Goal: Transaction & Acquisition: Obtain resource

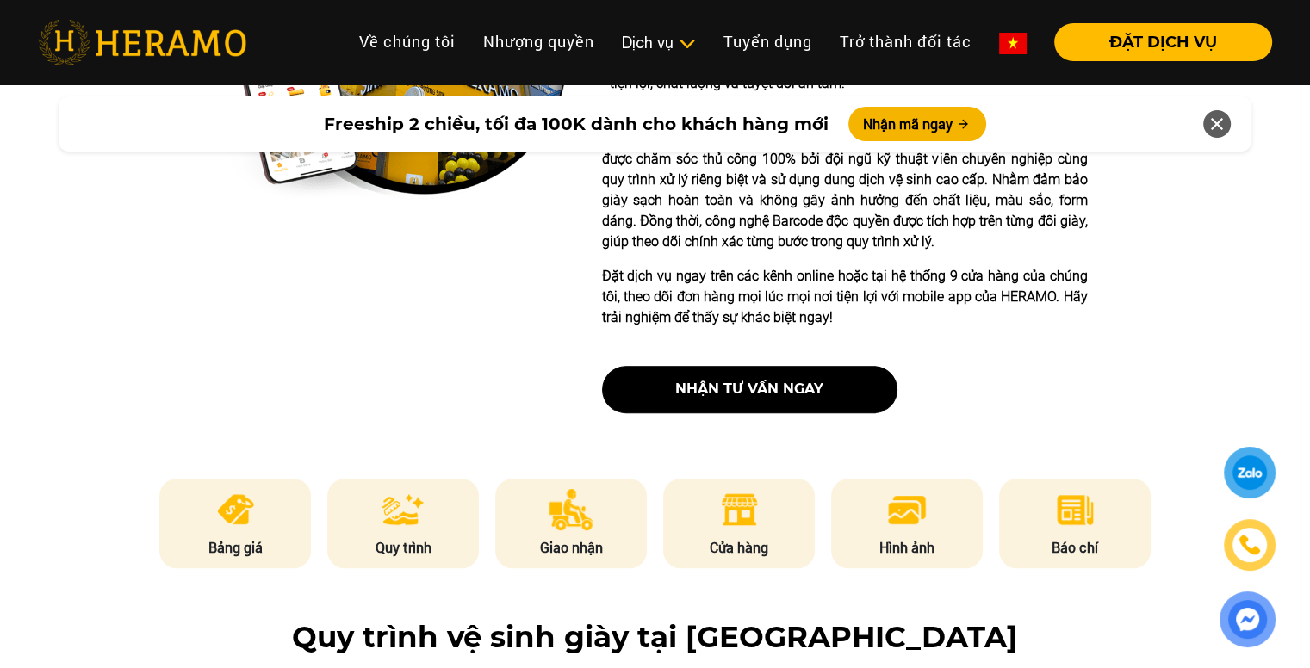
scroll to position [603, 0]
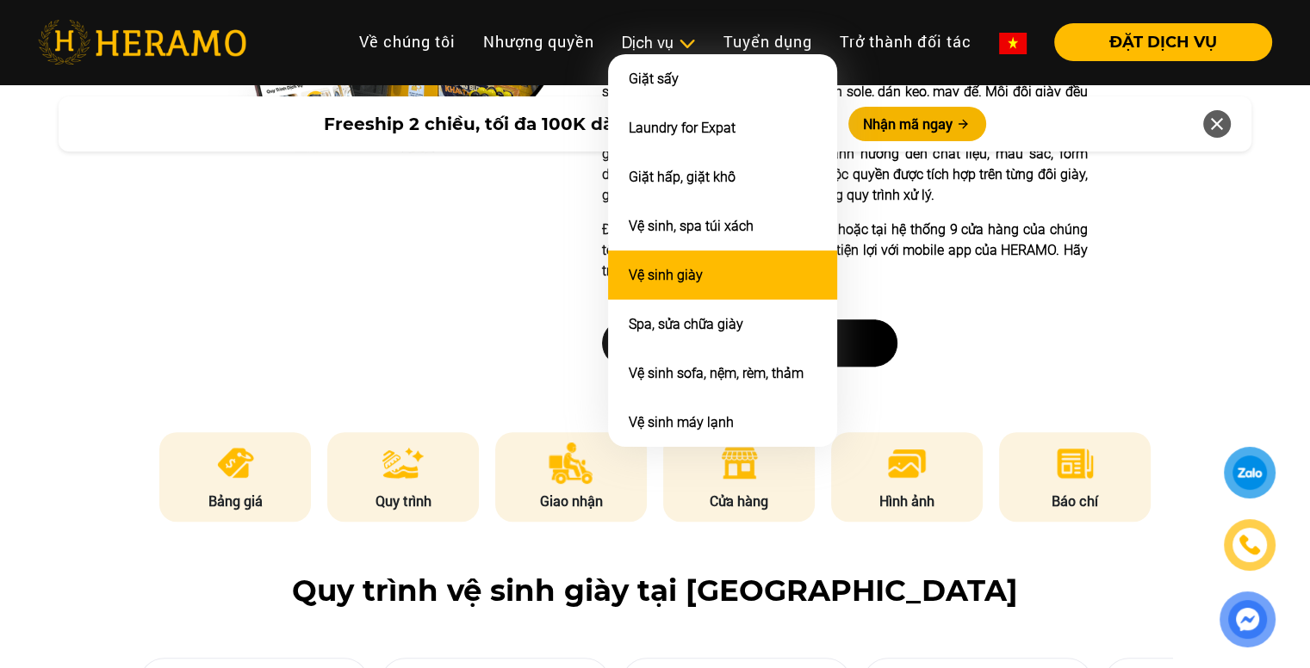
click at [703, 270] on li "Vệ sinh giày" at bounding box center [722, 275] width 229 height 49
click at [647, 273] on link "Vệ sinh giày" at bounding box center [666, 275] width 74 height 16
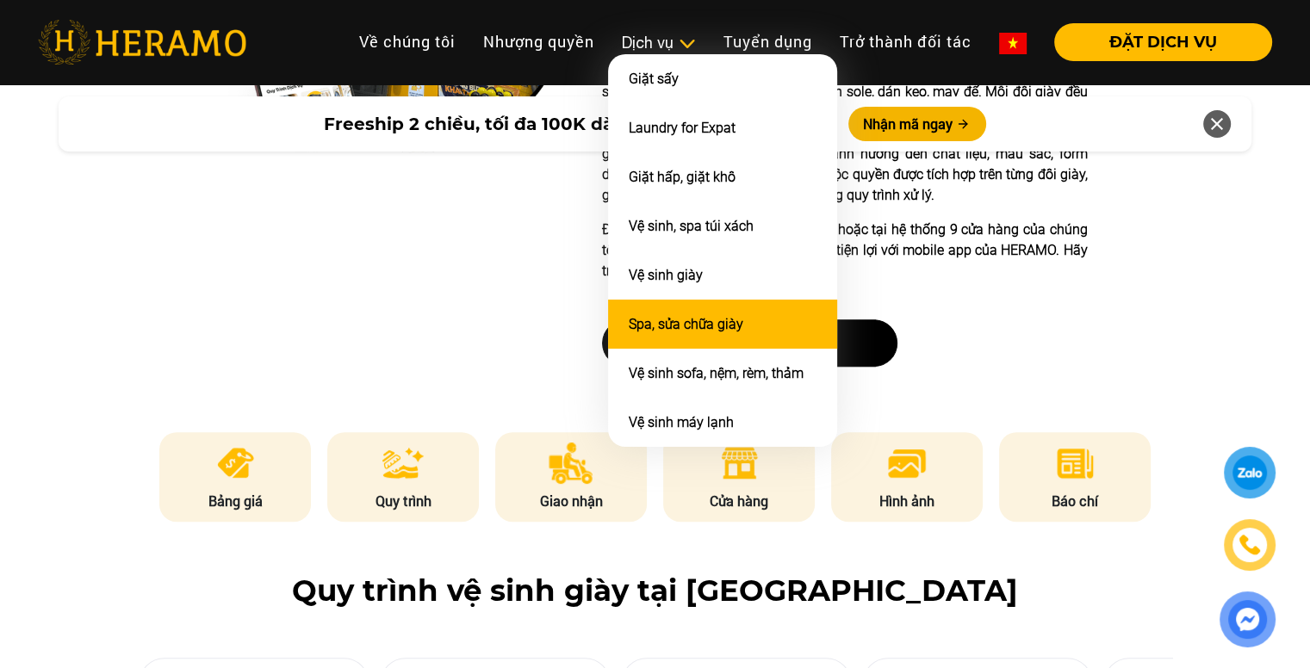
click at [668, 316] on link "Spa, sửa chữa giày" at bounding box center [686, 324] width 115 height 16
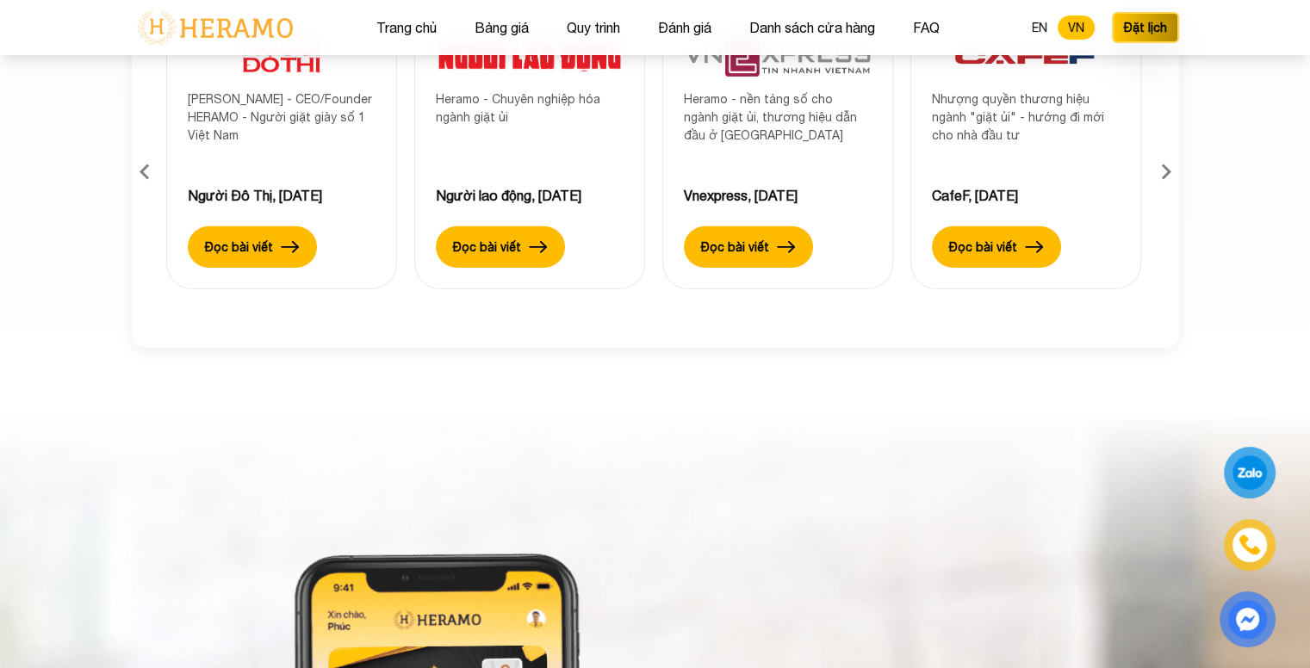
scroll to position [5771, 0]
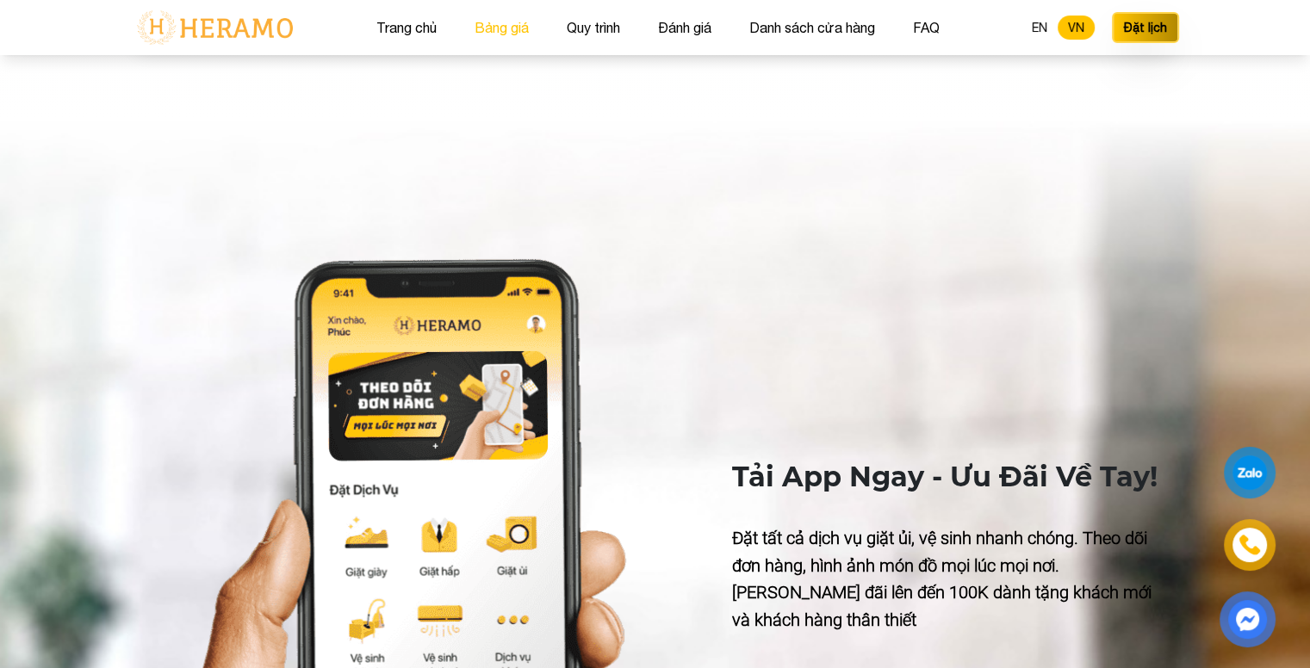
click at [507, 28] on button "Bảng giá" at bounding box center [501, 27] width 65 height 22
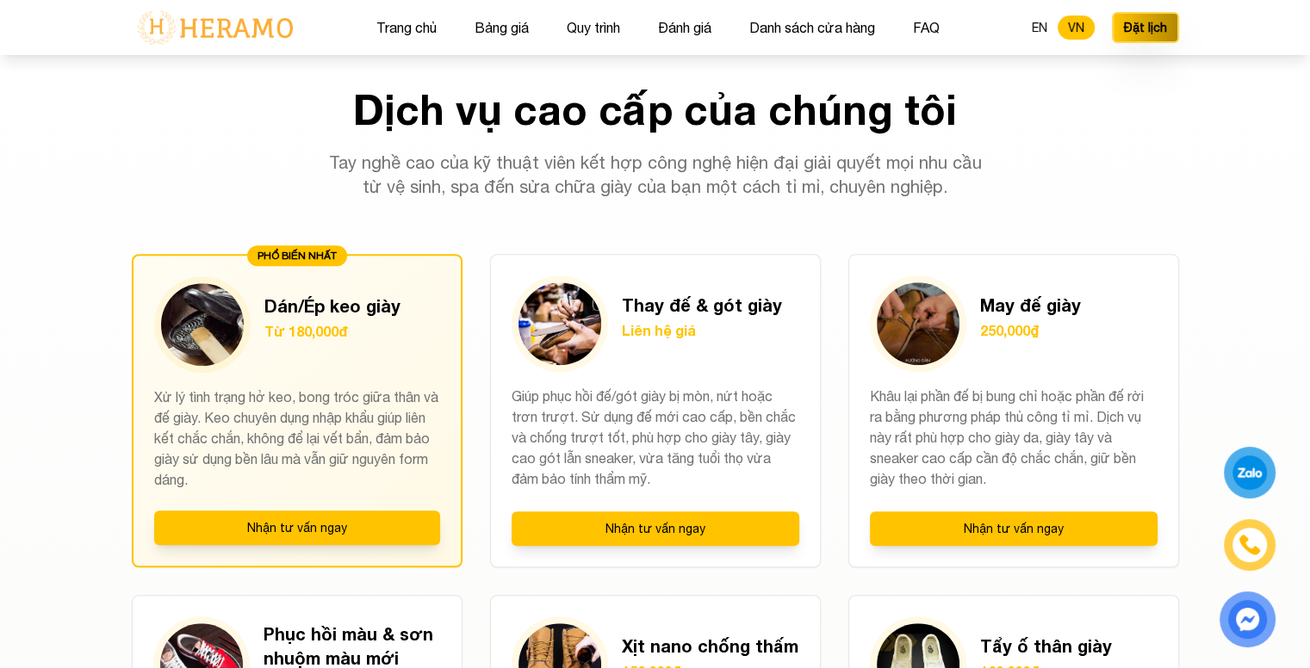
scroll to position [1159, 0]
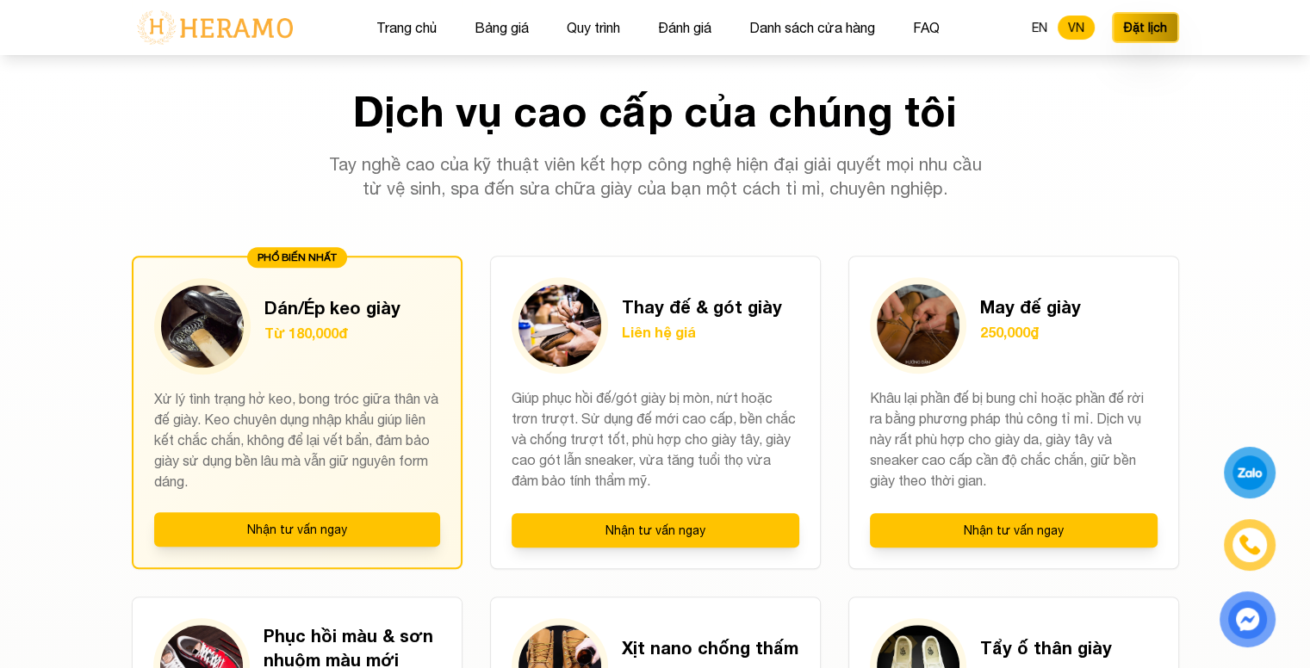
click at [405, 15] on div "Trang chủ Bảng giá Quy trình Đánh giá Danh sách cửa hàng FAQ EN VN Đặt lịch" at bounding box center [655, 27] width 1047 height 55
click at [403, 24] on button "Trang chủ" at bounding box center [406, 27] width 71 height 22
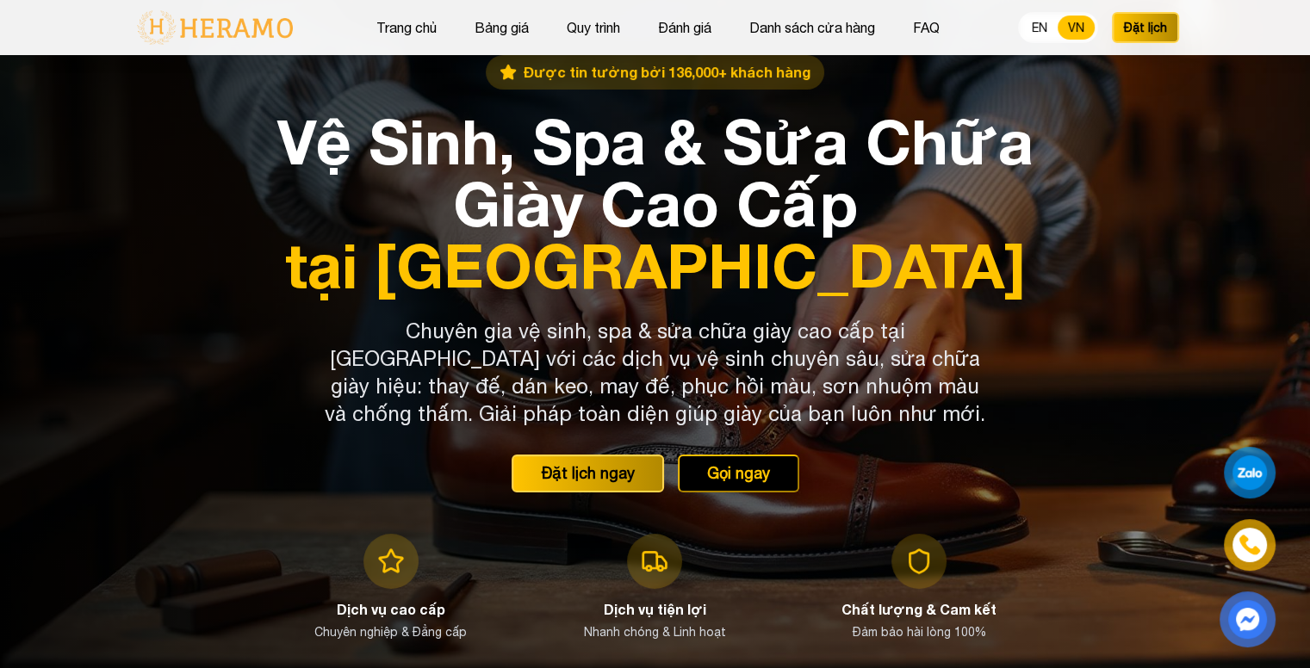
scroll to position [1159, 0]
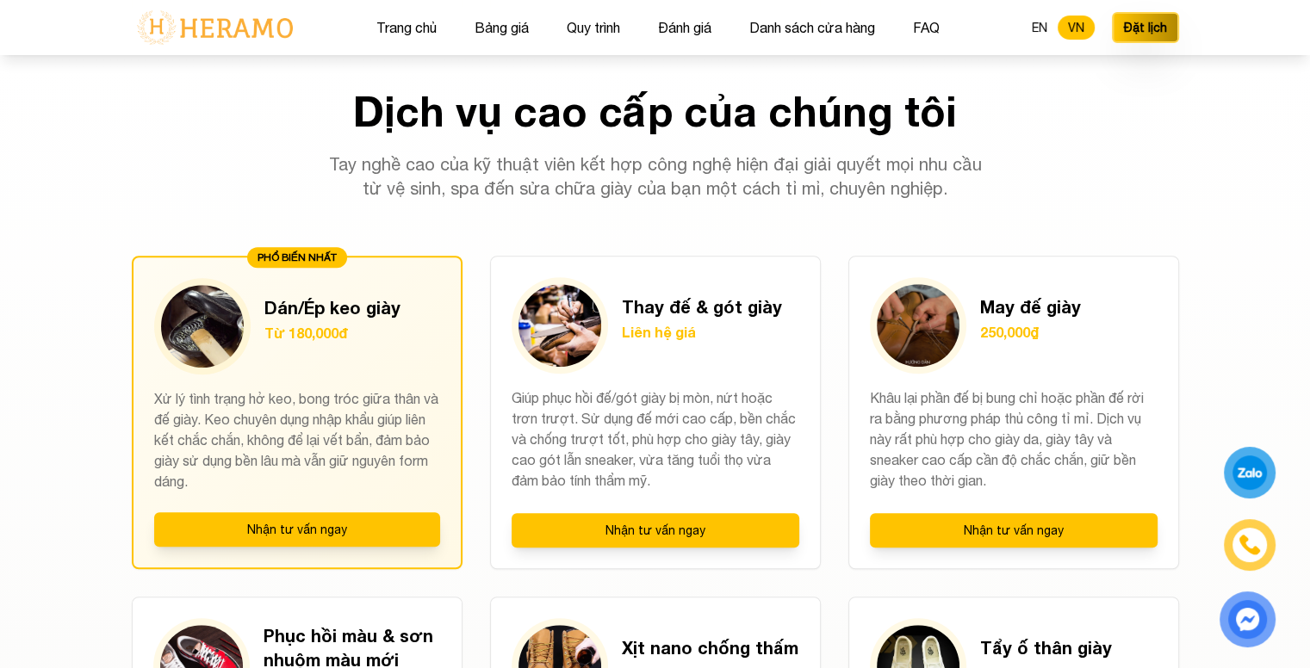
scroll to position [5771, 0]
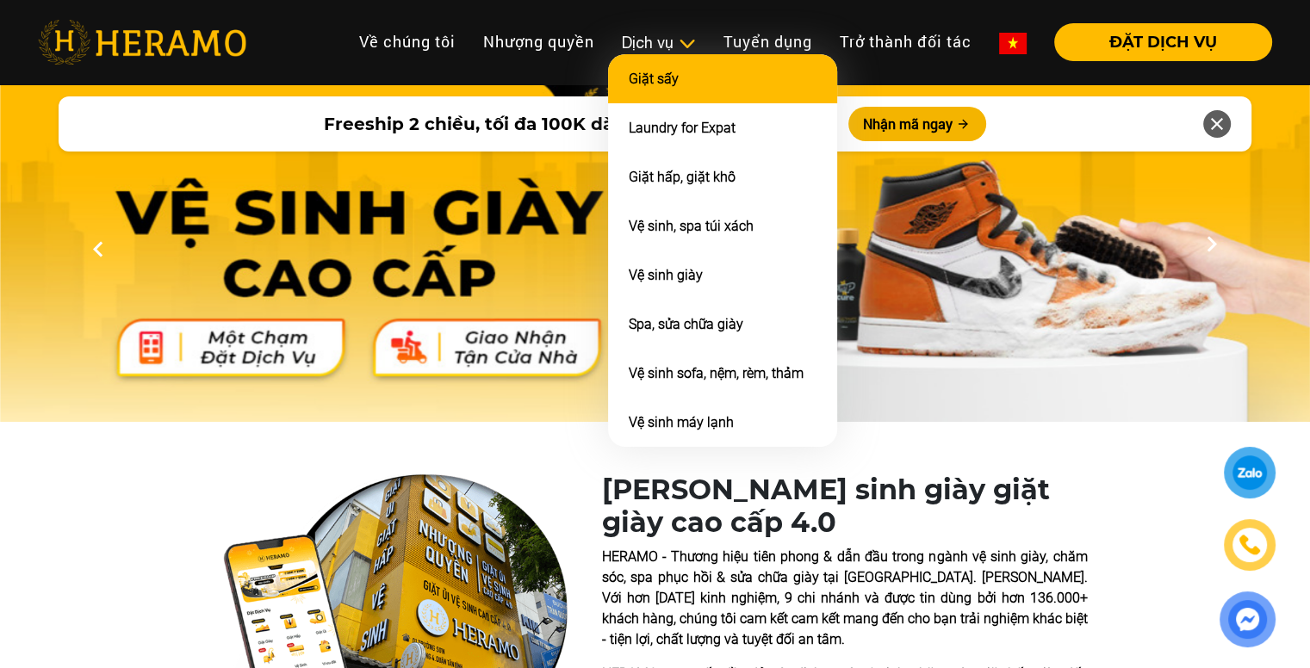
click at [645, 85] on link "Giặt sấy" at bounding box center [654, 79] width 50 height 16
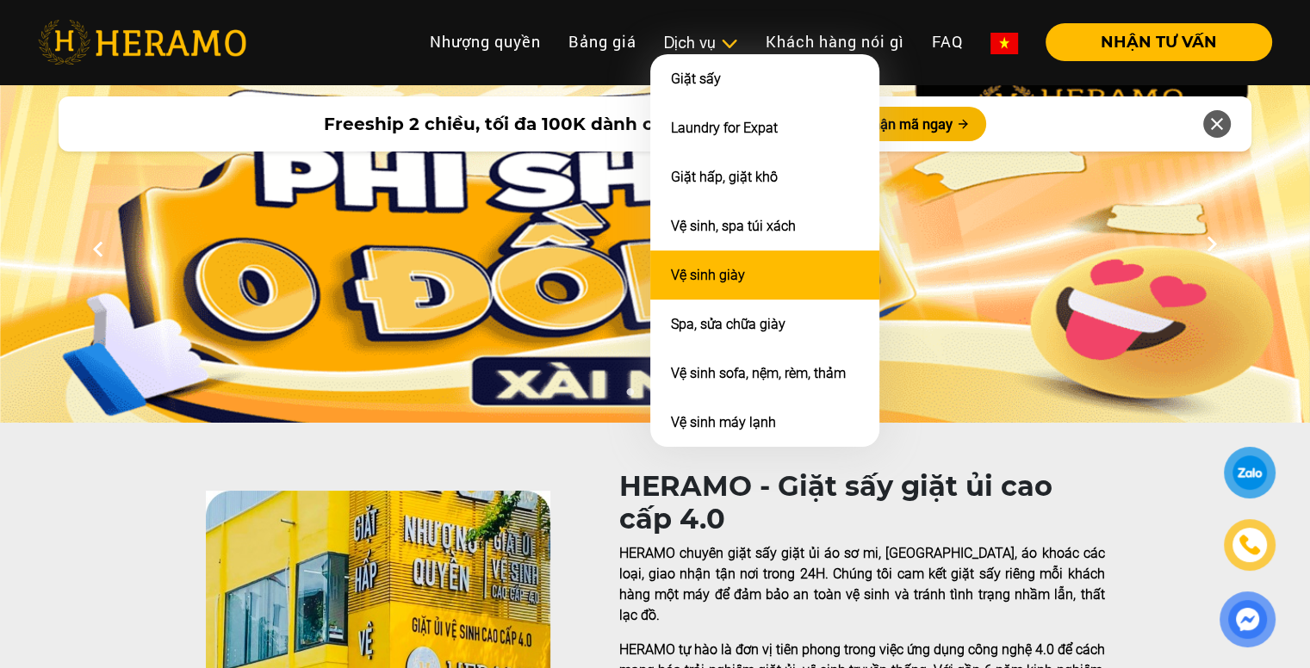
click at [713, 260] on li "Vệ sinh giày" at bounding box center [764, 275] width 229 height 49
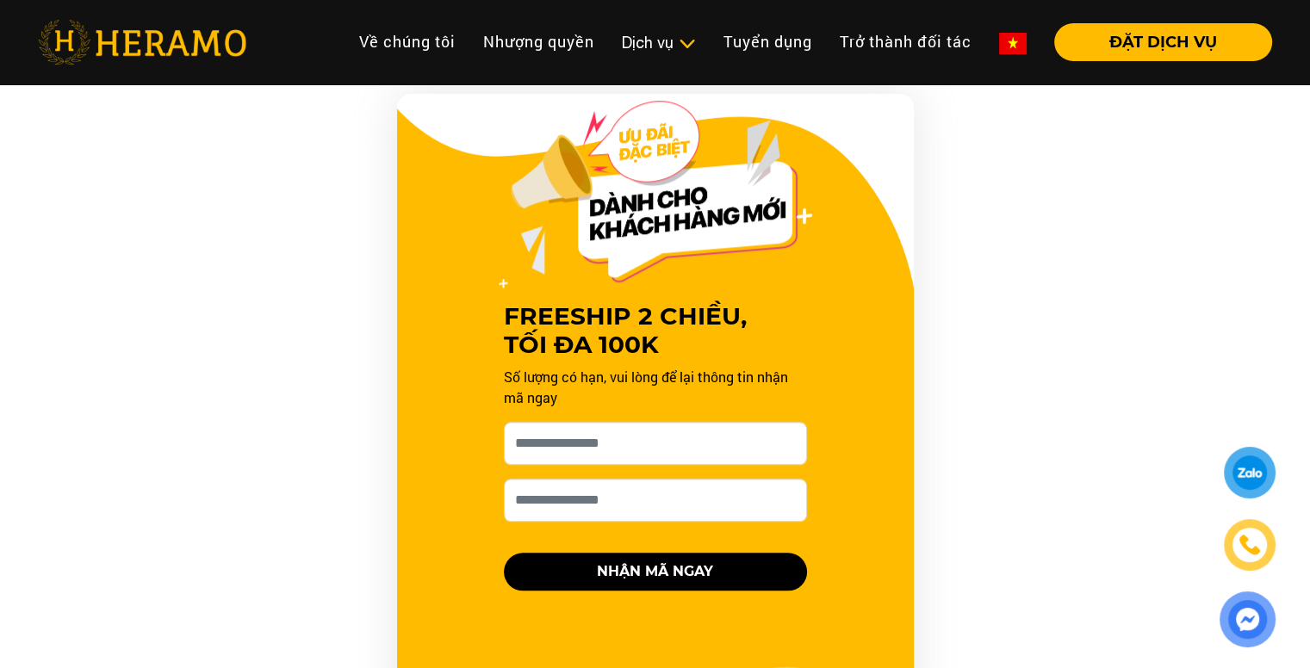
scroll to position [1637, 0]
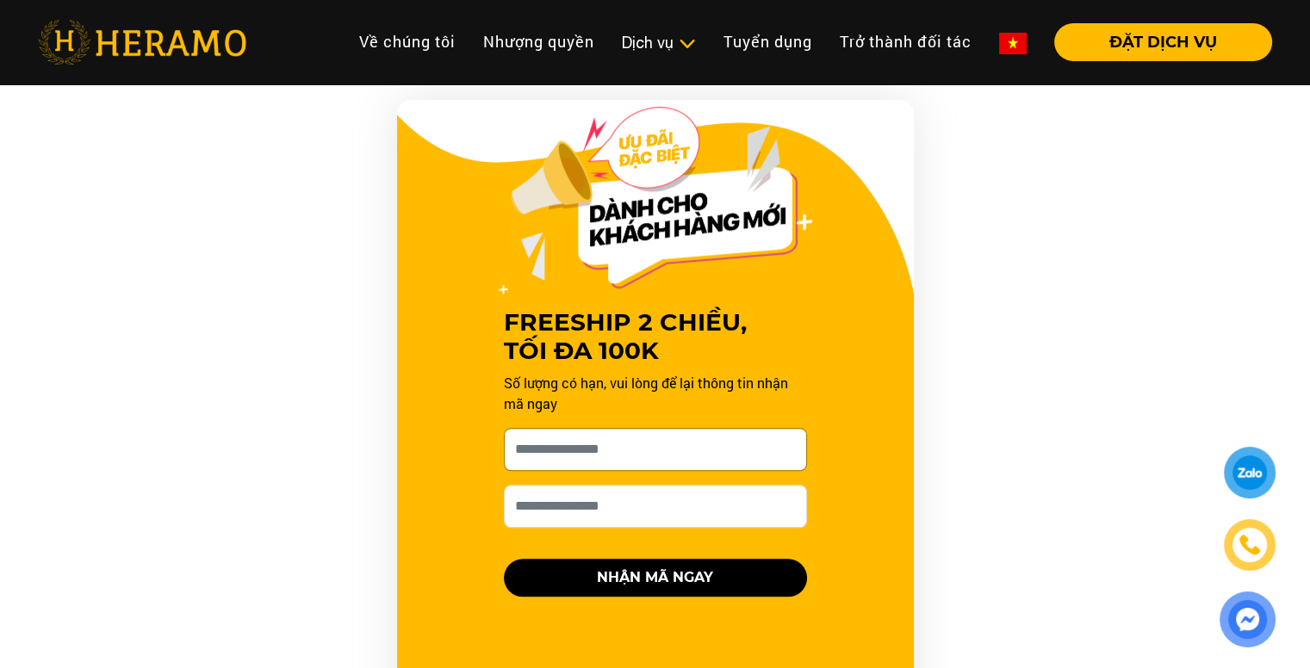
click at [699, 445] on input "[PERSON_NAME] xin tên của bạn nhé *" at bounding box center [655, 449] width 303 height 43
type input "**********"
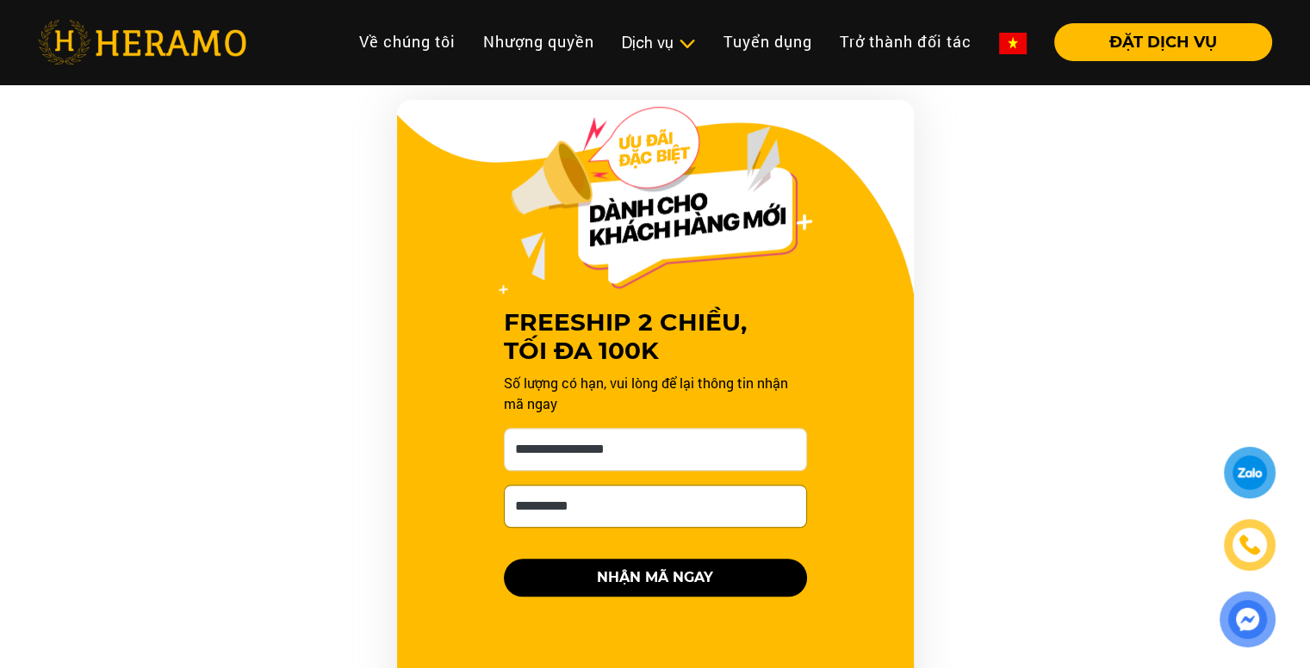
type input "**********"
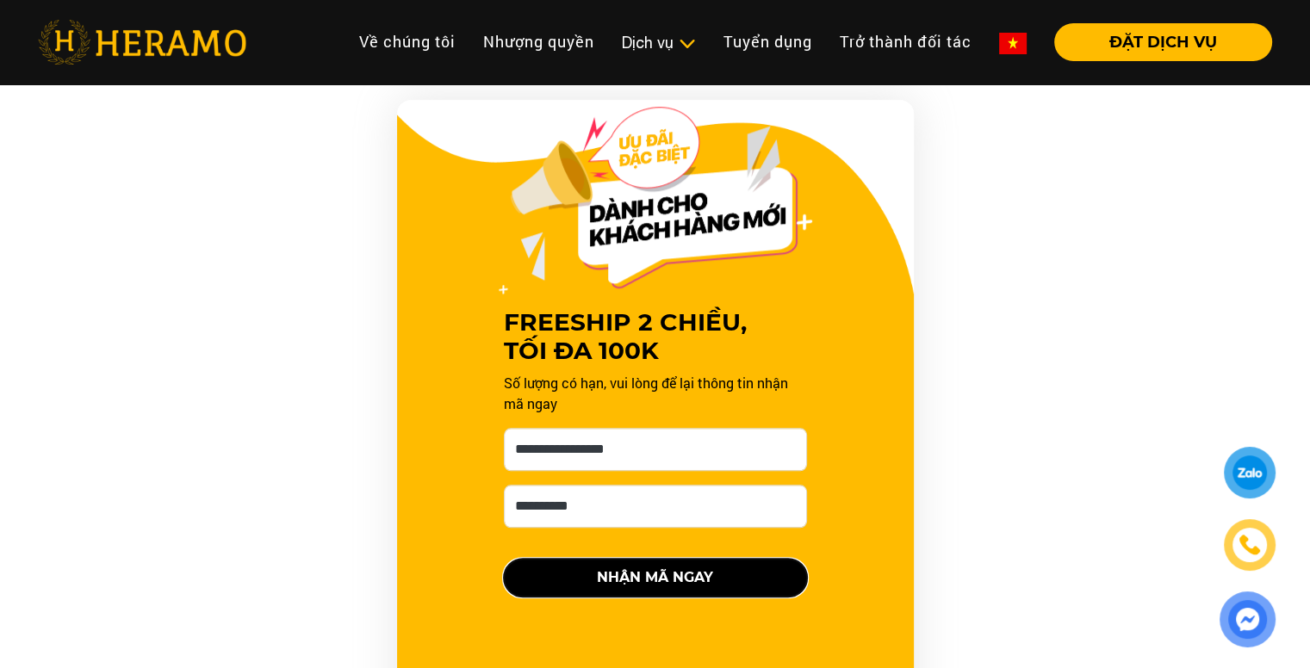
click at [684, 576] on button "NHẬN MÃ NGAY" at bounding box center [655, 578] width 303 height 38
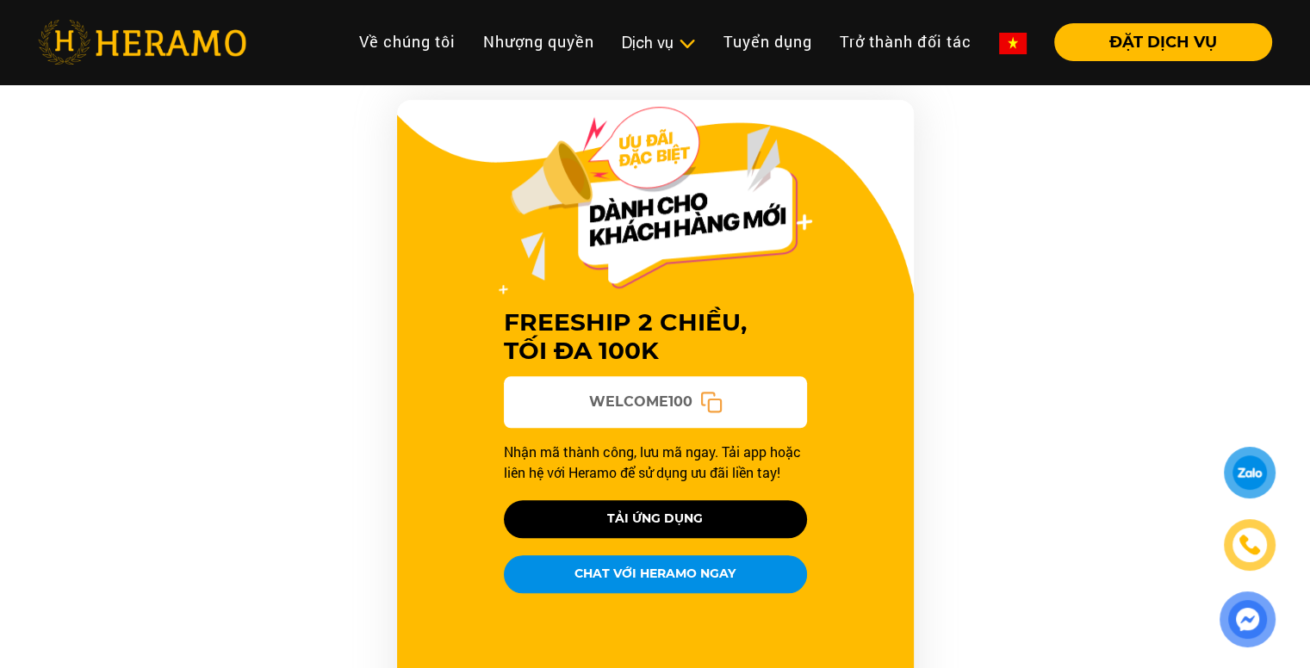
click at [709, 395] on icon at bounding box center [710, 402] width 22 height 22
click at [708, 408] on rect at bounding box center [714, 405] width 12 height 12
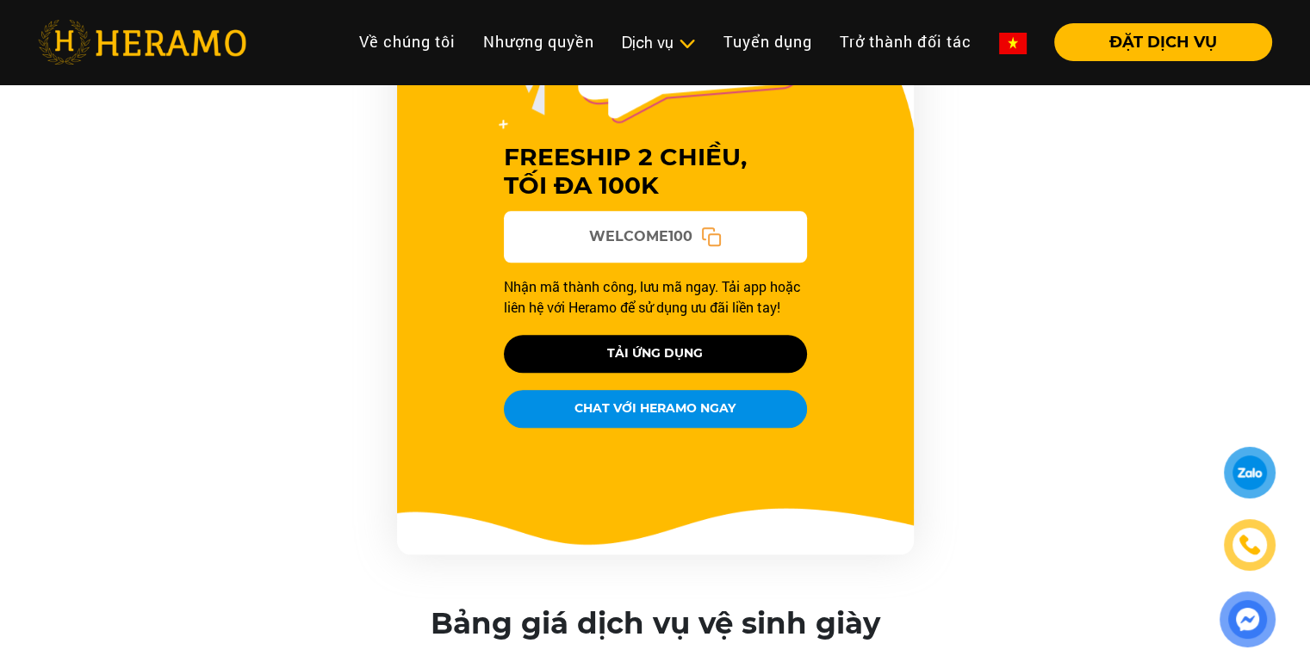
scroll to position [1981, 0]
